Goal: Transaction & Acquisition: Book appointment/travel/reservation

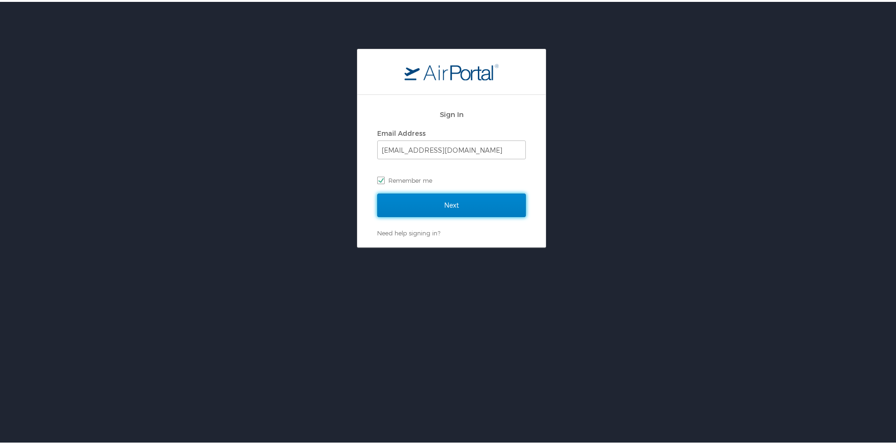
click at [444, 204] on input "Next" at bounding box center [451, 204] width 149 height 24
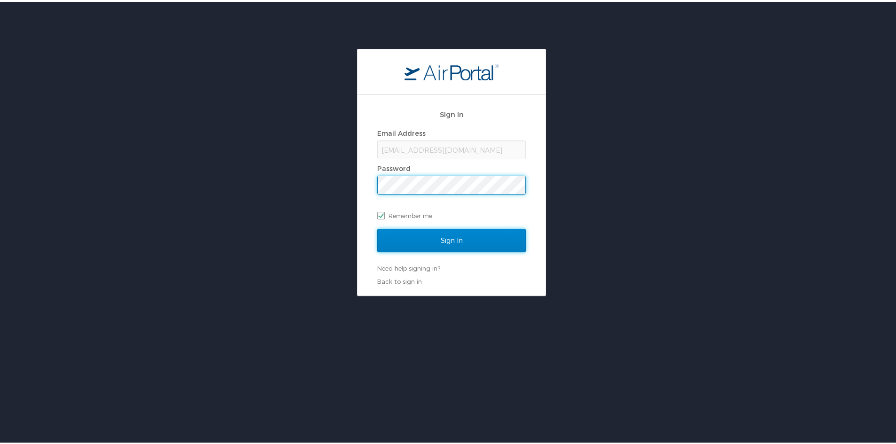
click at [443, 245] on input "Sign In" at bounding box center [451, 239] width 149 height 24
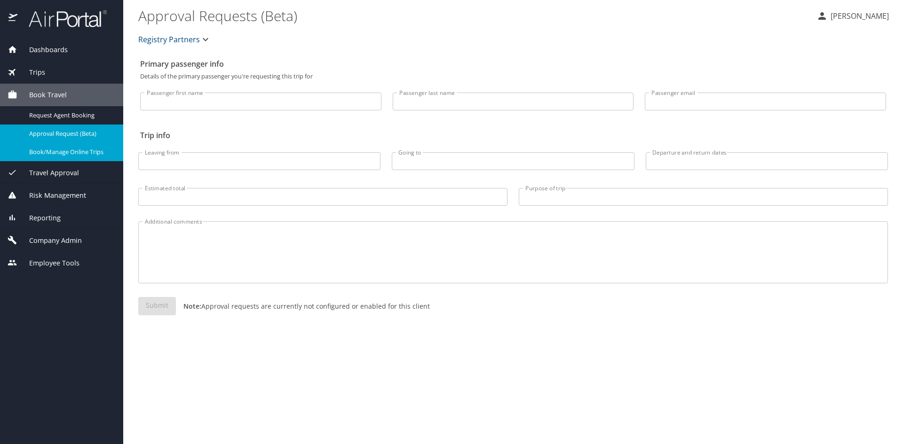
click at [69, 151] on span "Book/Manage Online Trips" at bounding box center [70, 152] width 83 height 9
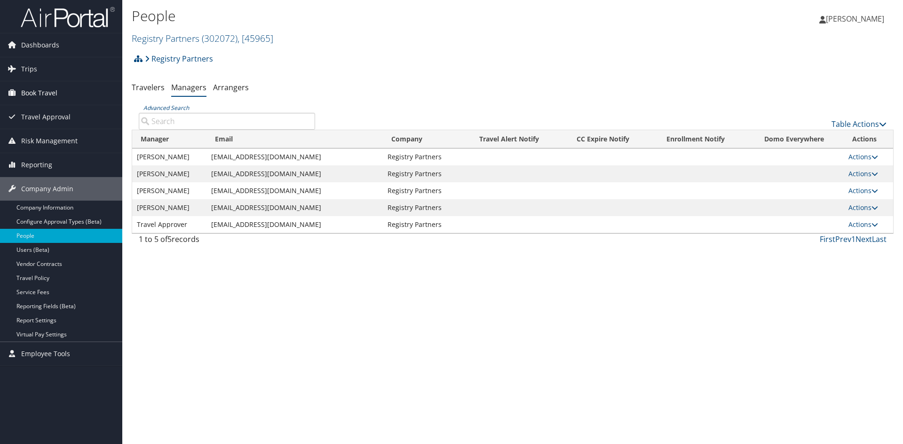
click at [24, 91] on span "Book Travel" at bounding box center [39, 93] width 36 height 24
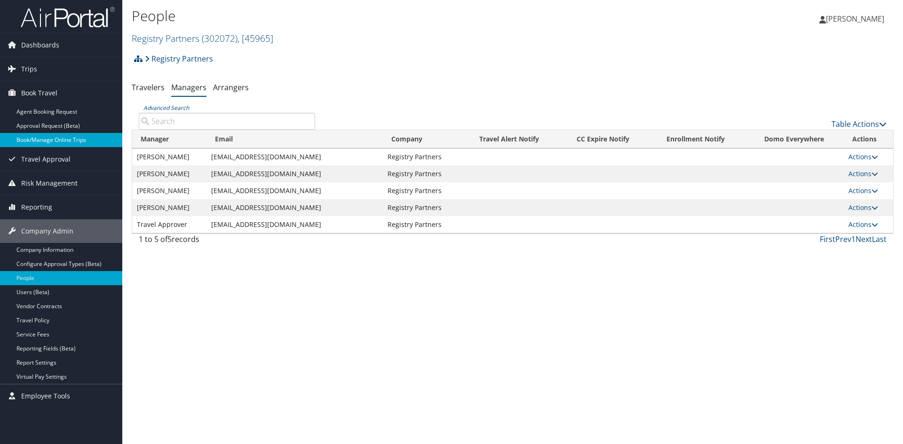
click at [36, 136] on link "Book/Manage Online Trips" at bounding box center [61, 140] width 122 height 14
click at [853, 3] on div "People Registry Partners ( 302072 ) , [ 45965 ] Registry Partners, [45965] Lesl…" at bounding box center [512, 24] width 781 height 49
click at [853, 16] on span "[PERSON_NAME]" at bounding box center [855, 19] width 58 height 10
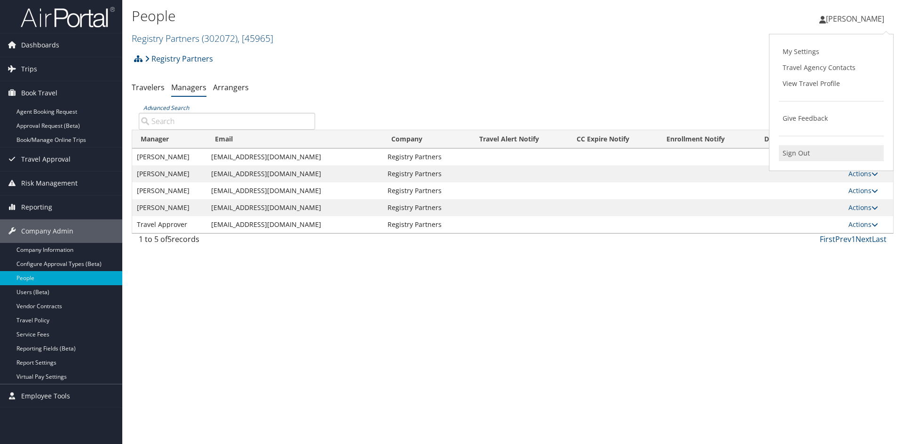
click at [795, 155] on link "Sign Out" at bounding box center [831, 153] width 105 height 16
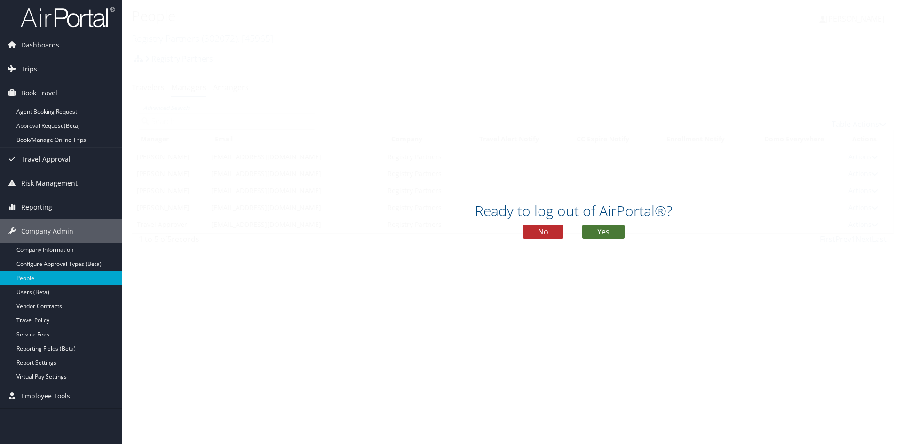
click at [606, 233] on button "Yes" at bounding box center [603, 232] width 42 height 14
